Goal: Information Seeking & Learning: Check status

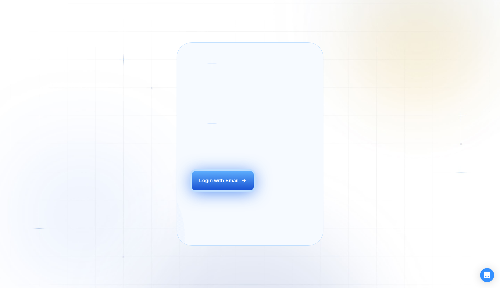
click at [231, 187] on button "Login with Email" at bounding box center [223, 180] width 62 height 19
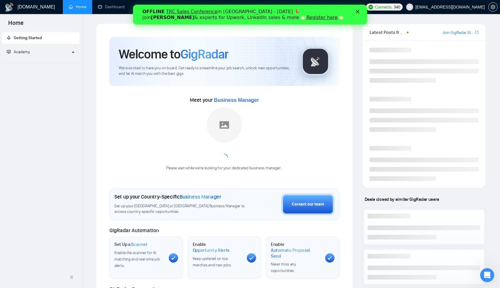
click at [358, 12] on polygon "Закрити" at bounding box center [358, 12] width 4 height 4
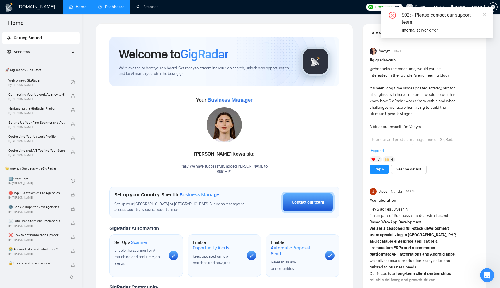
click at [113, 4] on link "Dashboard" at bounding box center [111, 6] width 27 height 5
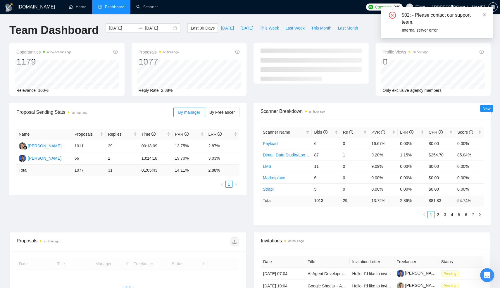
click at [484, 15] on icon "close" at bounding box center [484, 14] width 3 height 3
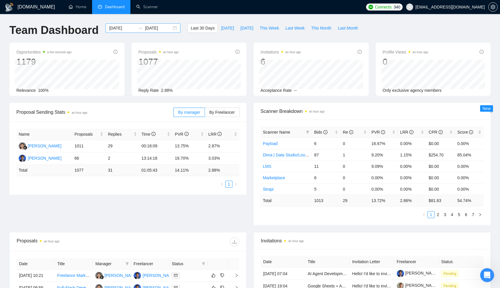
click at [168, 28] on div "2025-09-06 2025-10-06" at bounding box center [143, 27] width 75 height 9
click at [344, 30] on span "Last Month" at bounding box center [348, 28] width 20 height 6
type input "2025-09-01"
type input "2025-09-30"
click at [221, 113] on span "By Freelancer" at bounding box center [221, 112] width 25 height 5
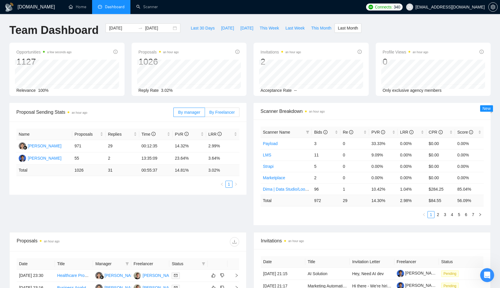
click at [205, 114] on input "By Freelancer" at bounding box center [205, 114] width 0 height 0
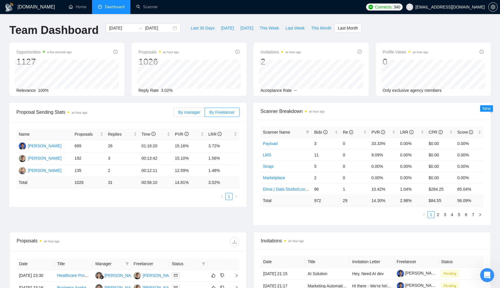
click at [190, 110] on span "By manager" at bounding box center [189, 112] width 22 height 5
click at [174, 114] on input "By manager" at bounding box center [174, 114] width 0 height 0
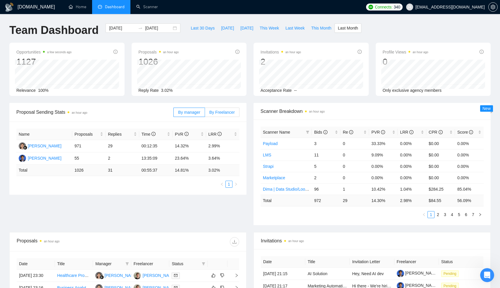
click at [220, 111] on span "By Freelancer" at bounding box center [221, 112] width 25 height 5
click at [205, 114] on input "By Freelancer" at bounding box center [205, 114] width 0 height 0
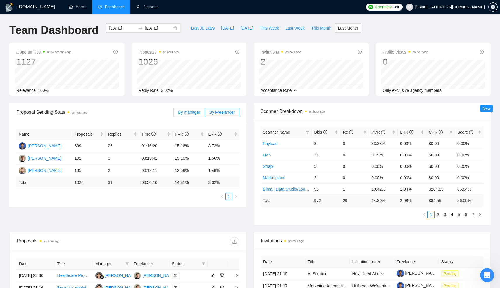
click at [194, 111] on span "By manager" at bounding box center [189, 112] width 22 height 5
click at [174, 114] on input "By manager" at bounding box center [174, 114] width 0 height 0
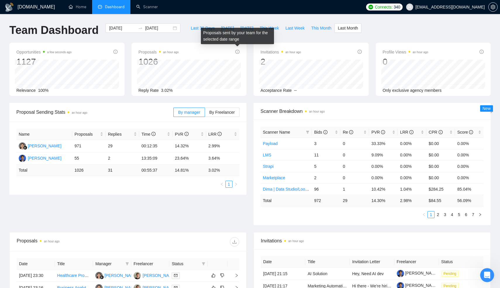
click at [238, 52] on icon "info-circle" at bounding box center [237, 52] width 1 height 2
click at [440, 214] on link "2" at bounding box center [438, 215] width 6 height 6
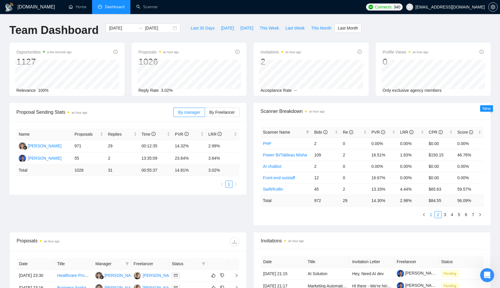
click at [430, 214] on link "1" at bounding box center [431, 215] width 6 height 6
click at [437, 216] on link "2" at bounding box center [438, 215] width 6 height 6
click at [444, 218] on link "3" at bounding box center [445, 215] width 6 height 6
click at [453, 216] on link "4" at bounding box center [452, 215] width 6 height 6
click at [462, 217] on link "5" at bounding box center [459, 215] width 6 height 6
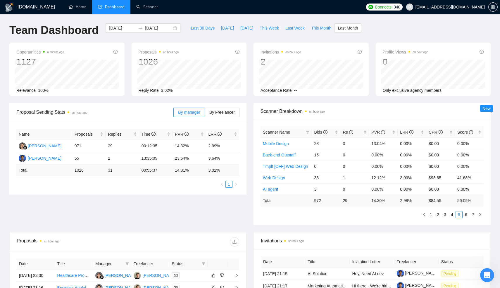
click at [473, 219] on div "Scanner Name Bids Re PVR LRR CPR Score Mobile Design 23 0 13.04% 0.00% $0.00 0.…" at bounding box center [372, 173] width 237 height 106
click at [465, 216] on link "6" at bounding box center [466, 215] width 6 height 6
click at [472, 218] on li "7" at bounding box center [473, 214] width 7 height 7
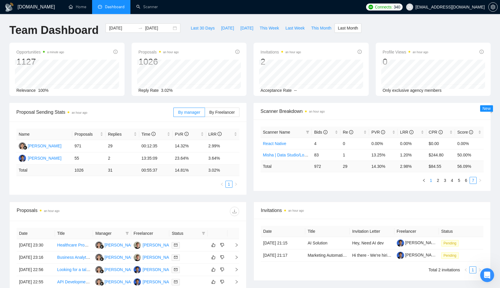
click at [430, 183] on link "1" at bounding box center [431, 180] width 6 height 6
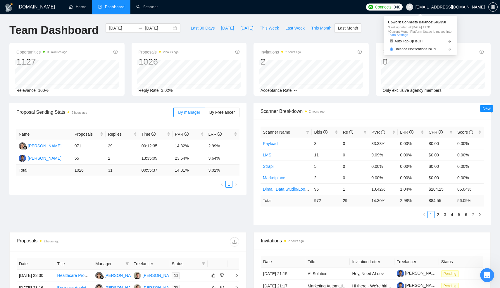
click at [393, 9] on span "Connects:" at bounding box center [384, 7] width 18 height 6
